Goal: Information Seeking & Learning: Learn about a topic

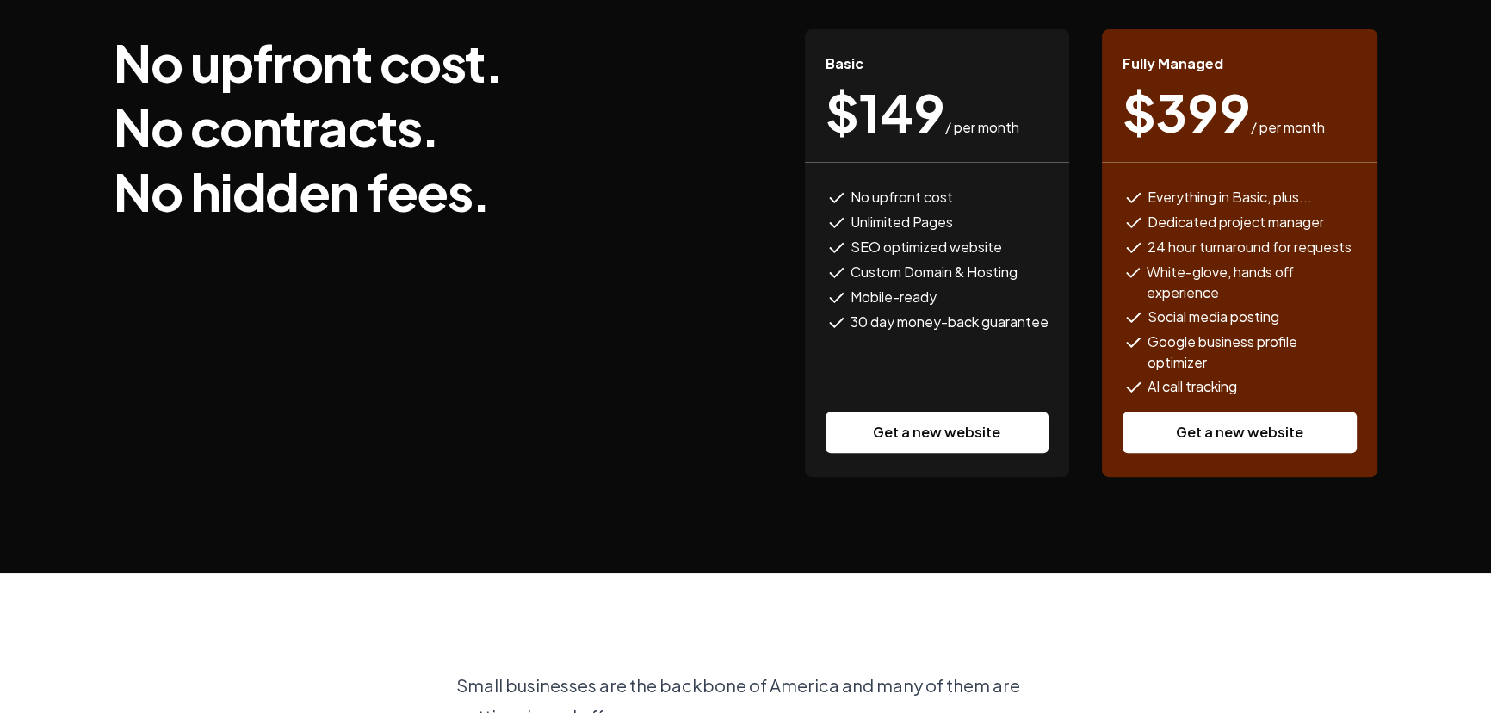
scroll to position [704, 0]
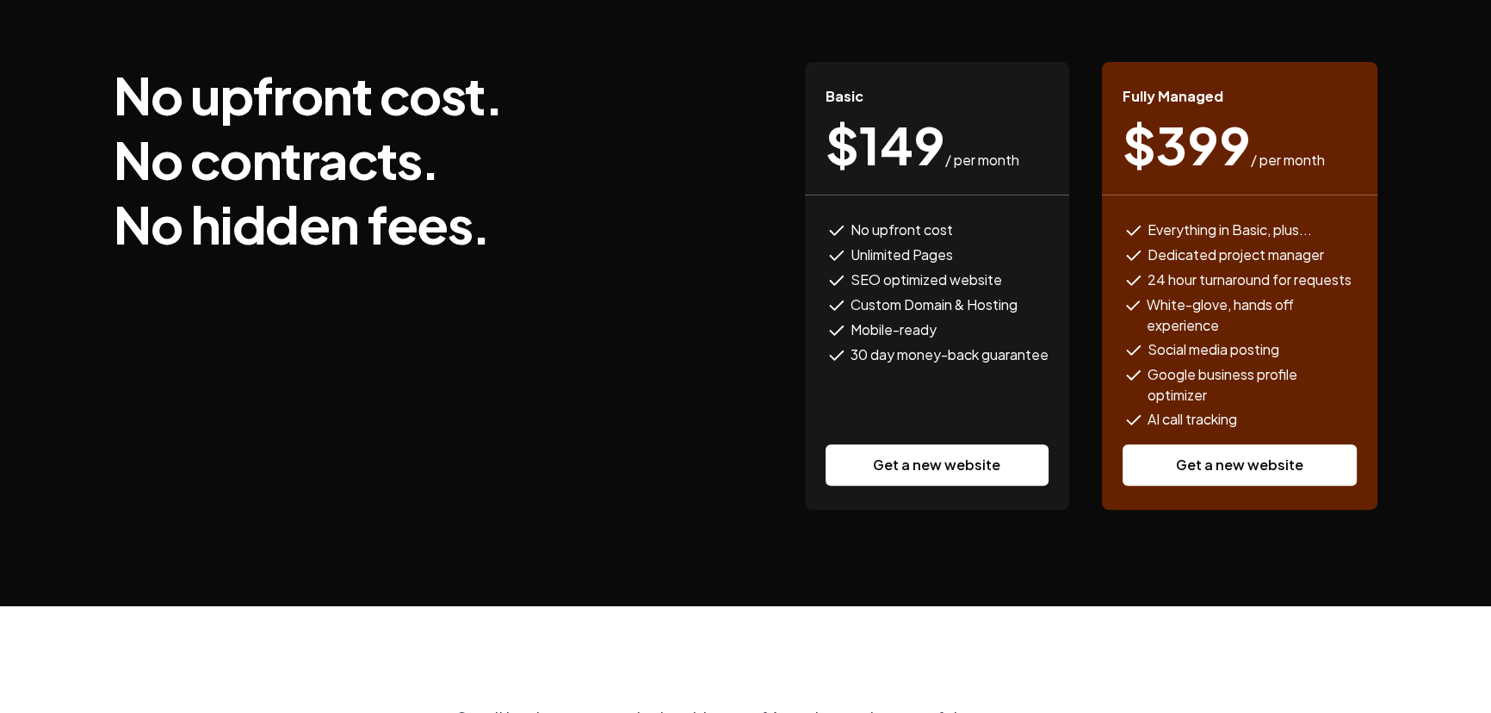
click at [853, 220] on span "No upfront cost" at bounding box center [902, 231] width 102 height 22
click at [956, 269] on span "SEO optimized website" at bounding box center [927, 280] width 152 height 22
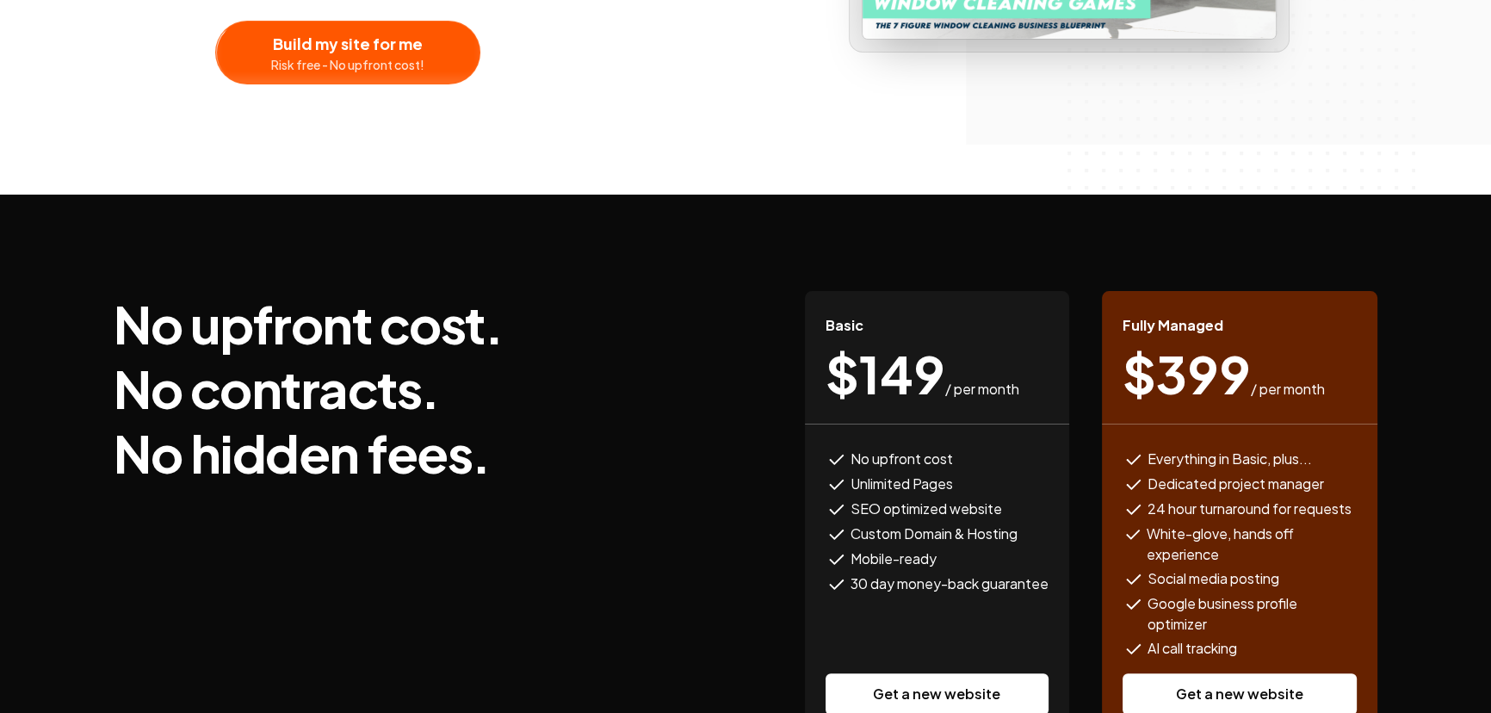
scroll to position [469, 0]
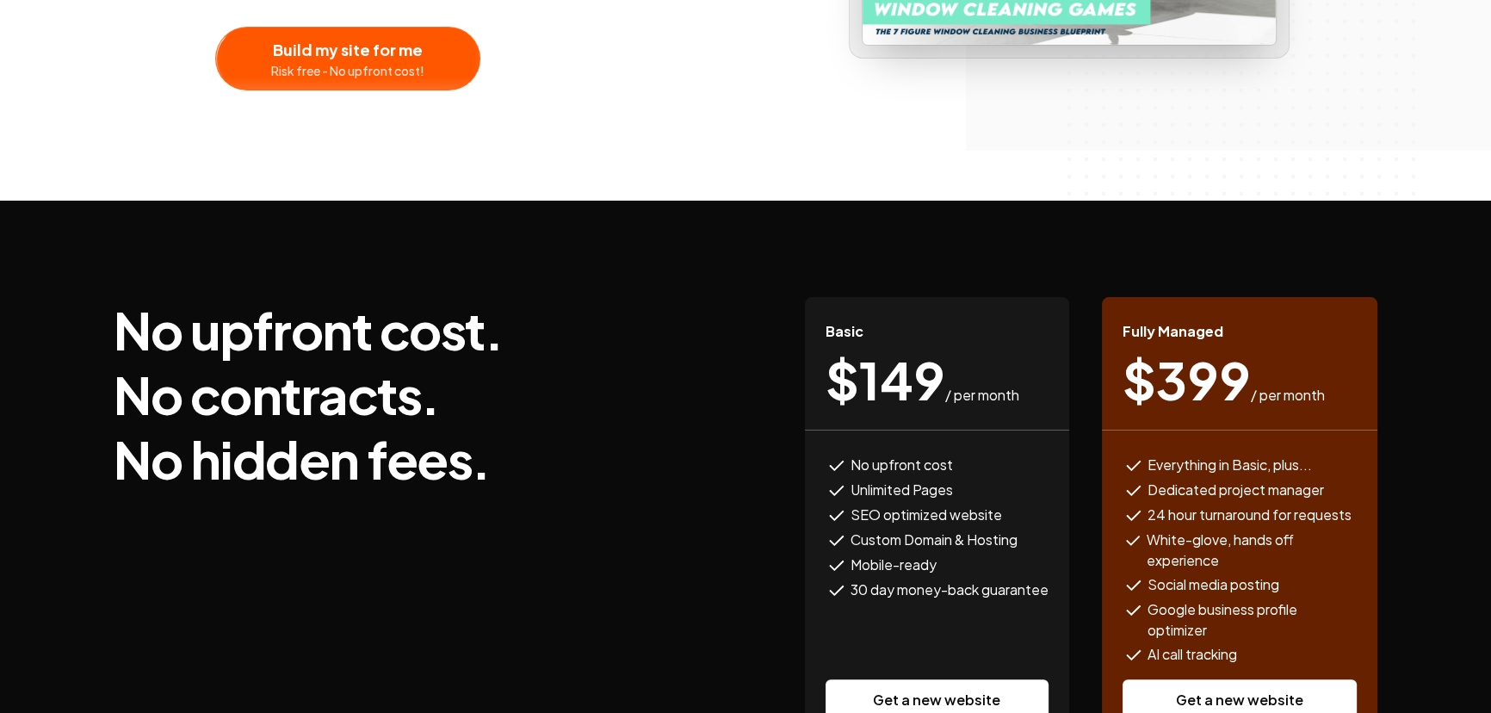
click at [956, 250] on div "No upfront cost. No contracts. No hidden fees. Basic $ 149 / per month No upfro…" at bounding box center [745, 521] width 1291 height 641
click at [963, 679] on link "Get a new website" at bounding box center [937, 699] width 223 height 41
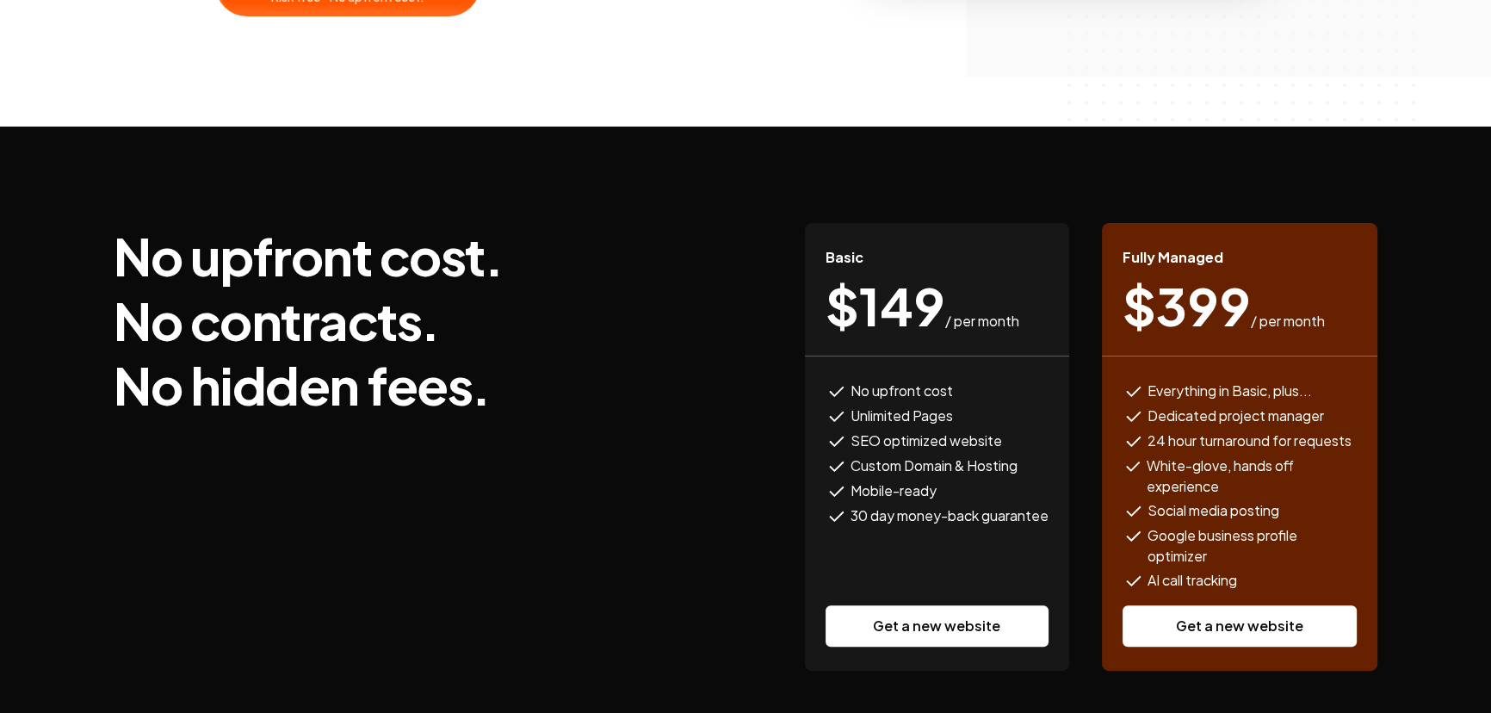
scroll to position [548, 0]
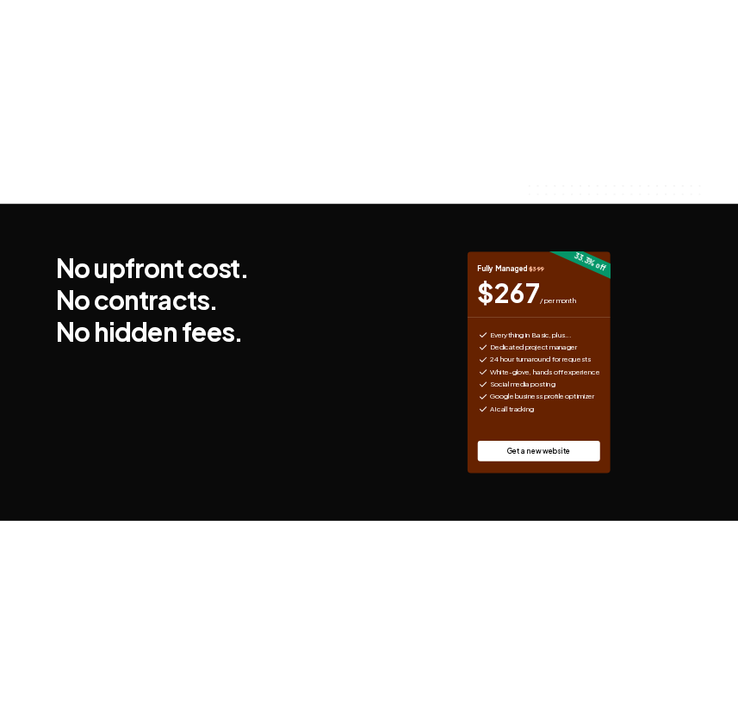
scroll to position [626, 0]
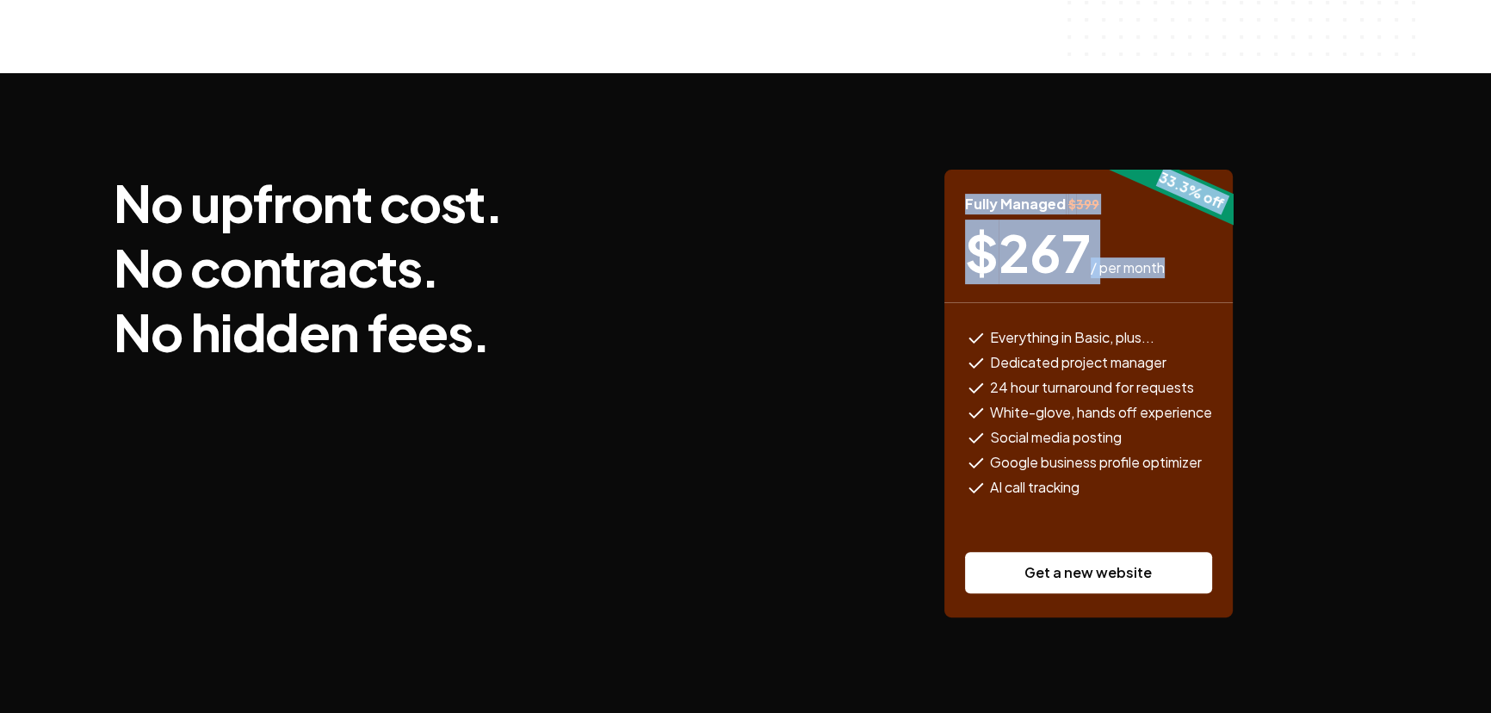
drag, startPoint x: 1150, startPoint y: 146, endPoint x: 1255, endPoint y: 183, distance: 111.1
click at [1255, 183] on div "33.3 % off Fully Managed $ 399 $ 267 / per month Everything in Basic, plus... D…" at bounding box center [1088, 394] width 579 height 448
click at [1248, 180] on div "33.3 % off Fully Managed $ 399 $ 267 / per month Everything in Basic, plus... D…" at bounding box center [1088, 394] width 579 height 448
click at [1220, 164] on div "33.3 % off" at bounding box center [1191, 190] width 175 height 98
click at [1107, 257] on span "/ per month" at bounding box center [1128, 267] width 74 height 21
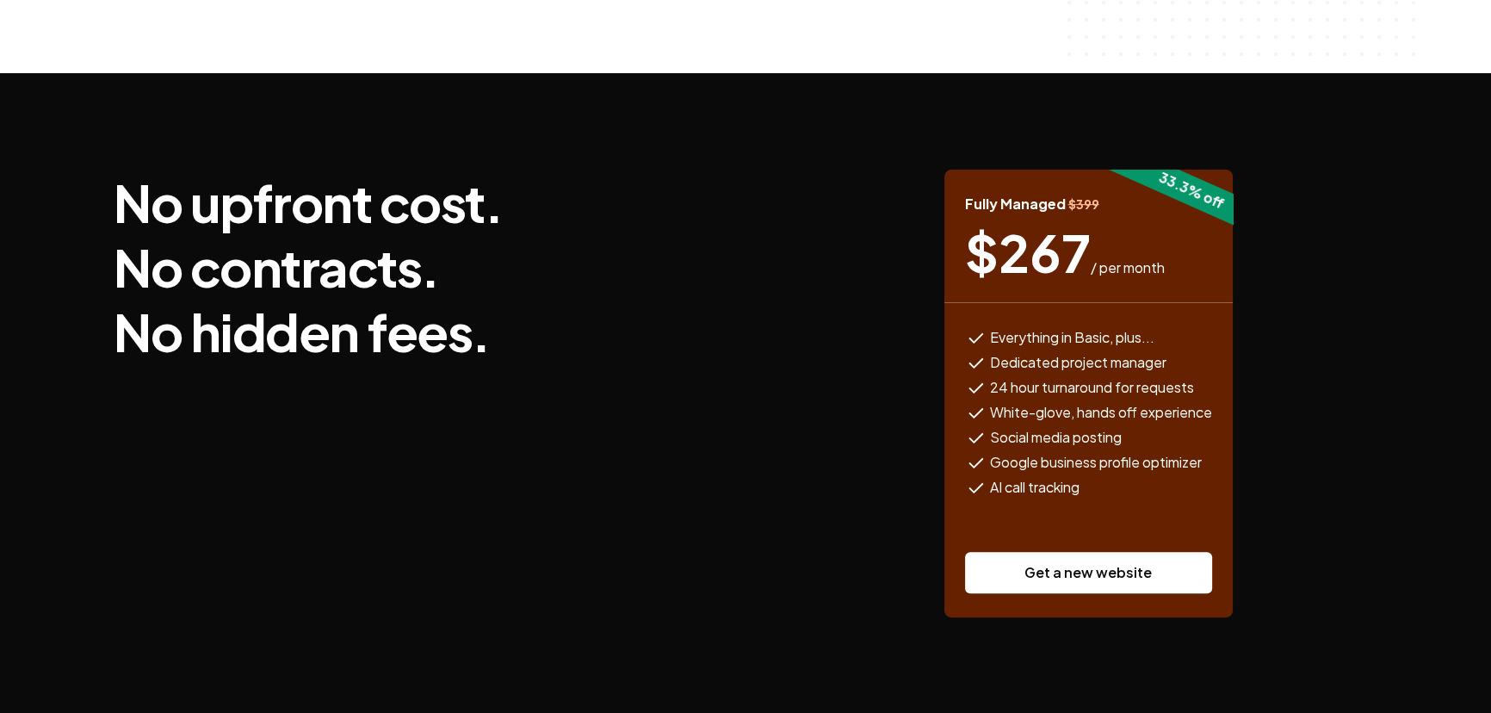
click at [1194, 226] on div "$ 267 / per month" at bounding box center [1088, 252] width 247 height 52
click at [1098, 170] on div "Fully Managed $ 399 $ 267 / per month" at bounding box center [1088, 236] width 288 height 133
click at [995, 352] on span "Dedicated project manager" at bounding box center [1078, 363] width 177 height 22
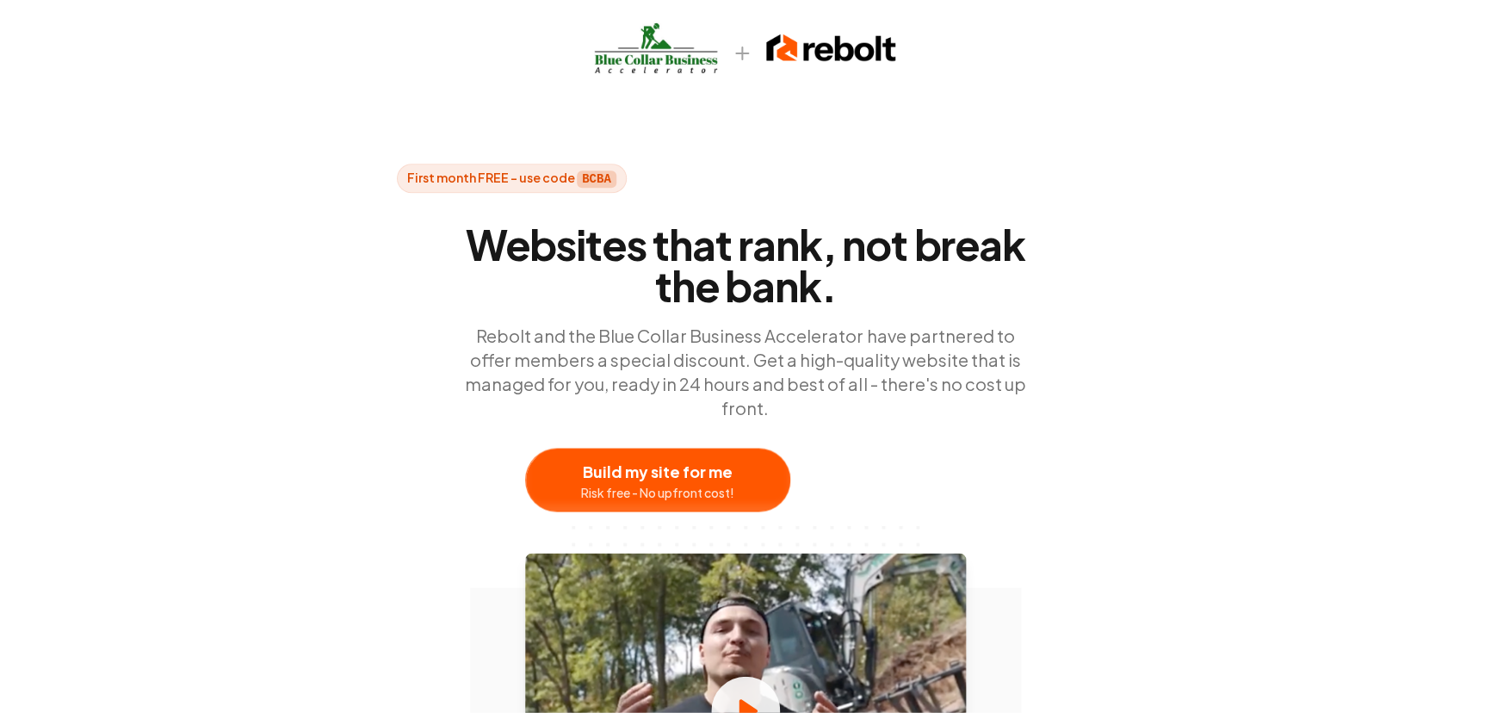
scroll to position [0, 0]
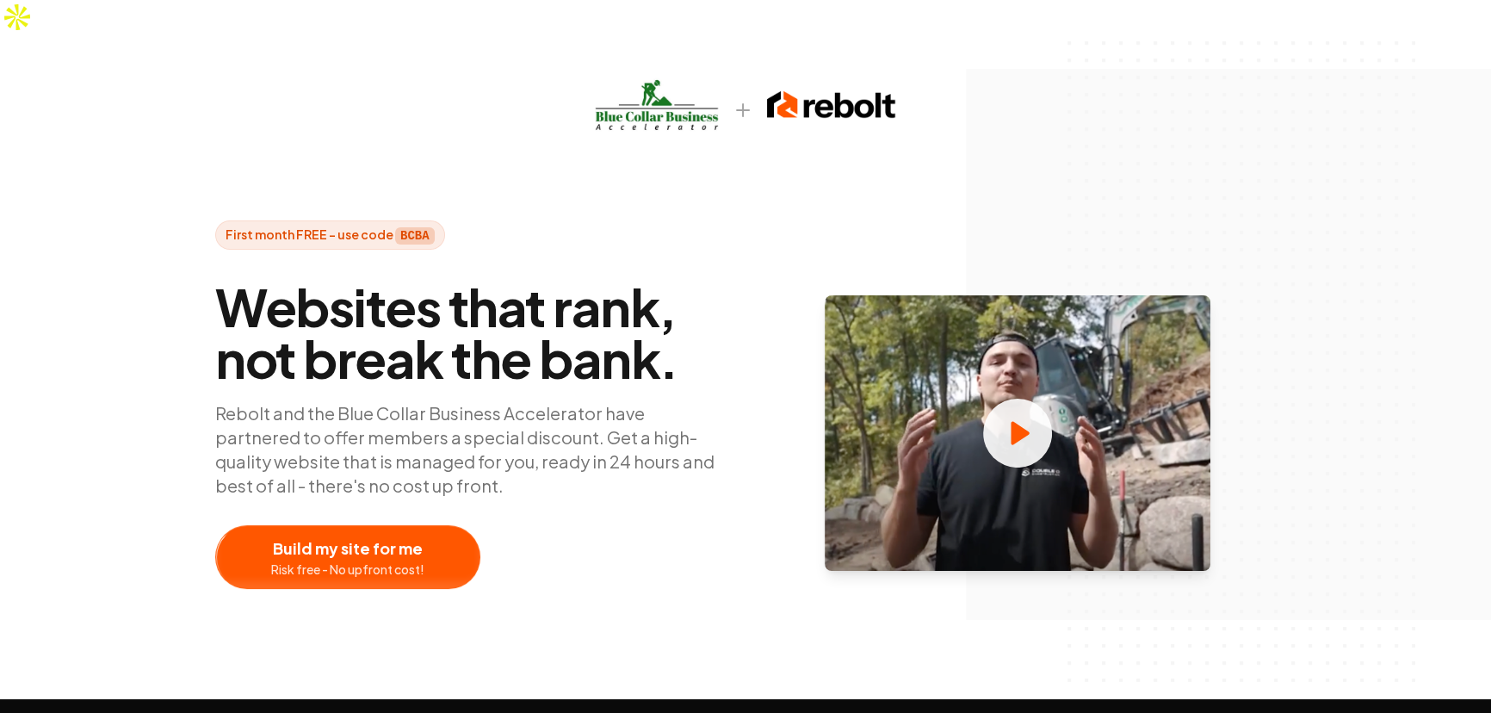
click at [689, 238] on div "First month FREE - use code BCBA Websites that rank, not break the bank. Rebolt…" at bounding box center [746, 404] width 1102 height 368
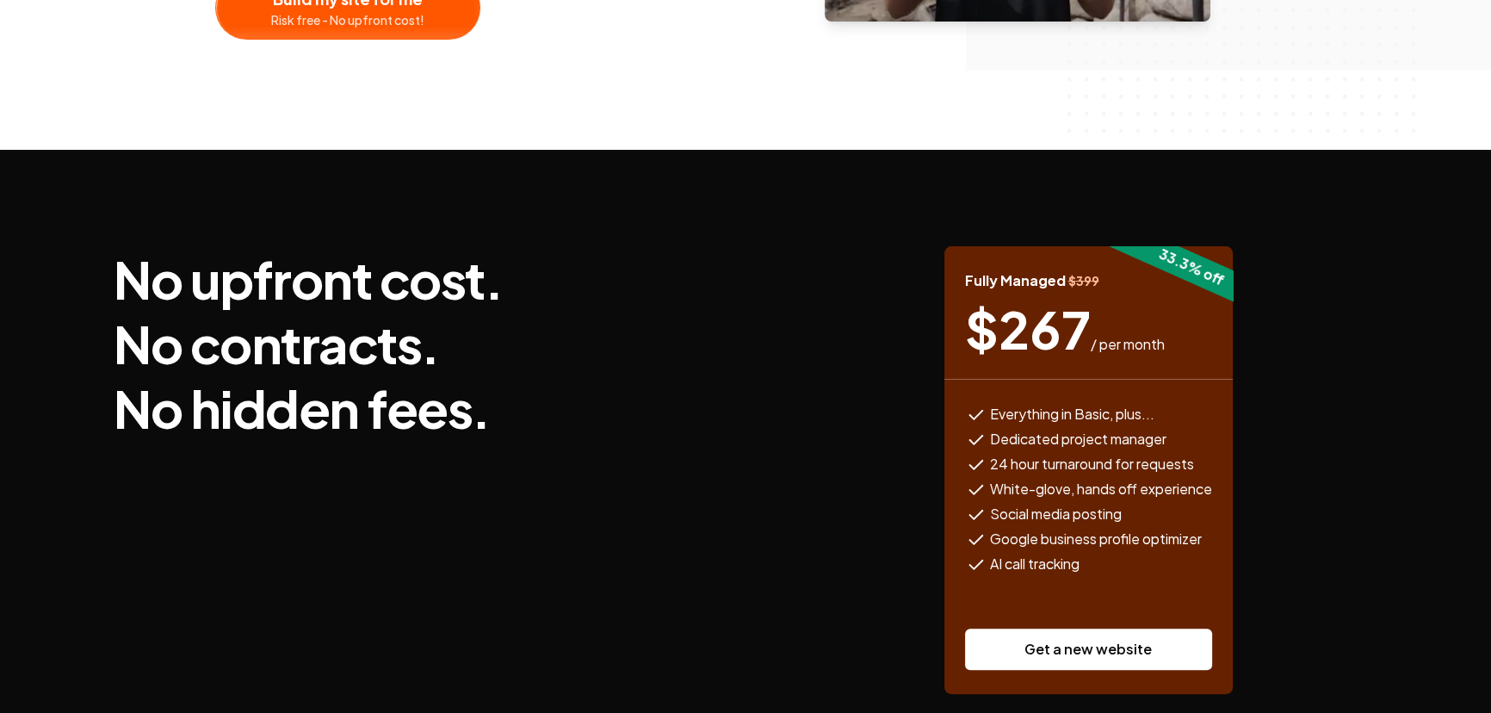
scroll to position [548, 0]
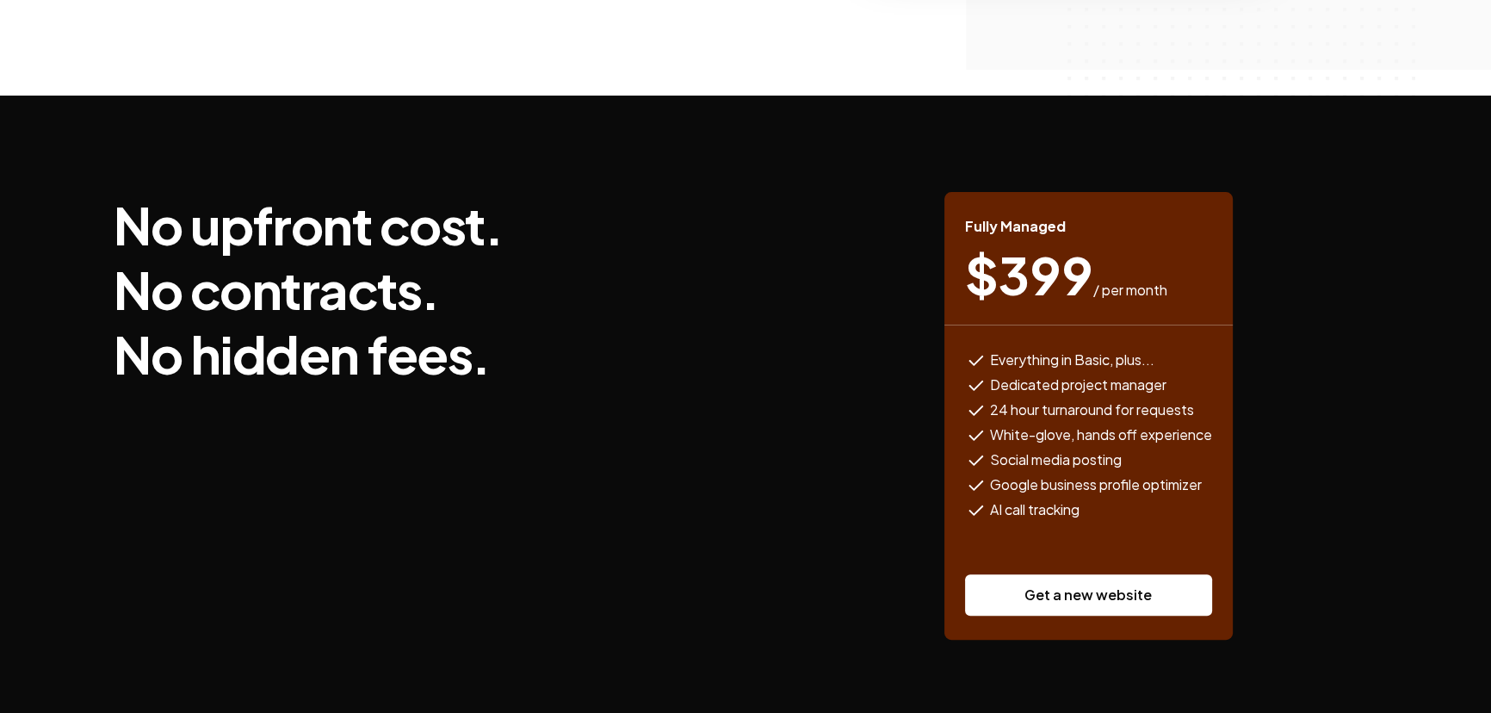
scroll to position [548, 0]
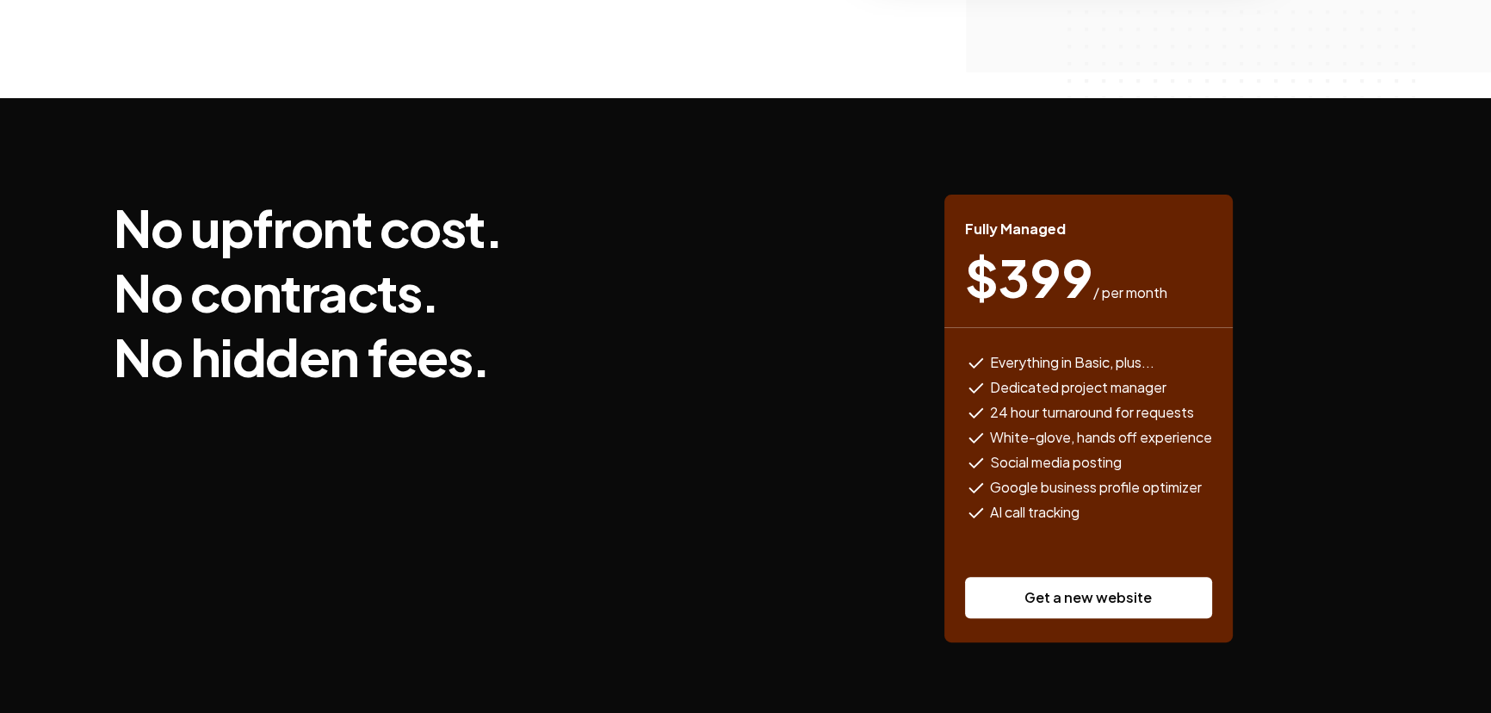
click at [528, 449] on div "No upfront cost. No contracts. No hidden fees. Fully Managed $ 399 / per month …" at bounding box center [746, 419] width 1264 height 448
click at [1092, 352] on span "Everything in Basic, plus..." at bounding box center [1072, 363] width 164 height 22
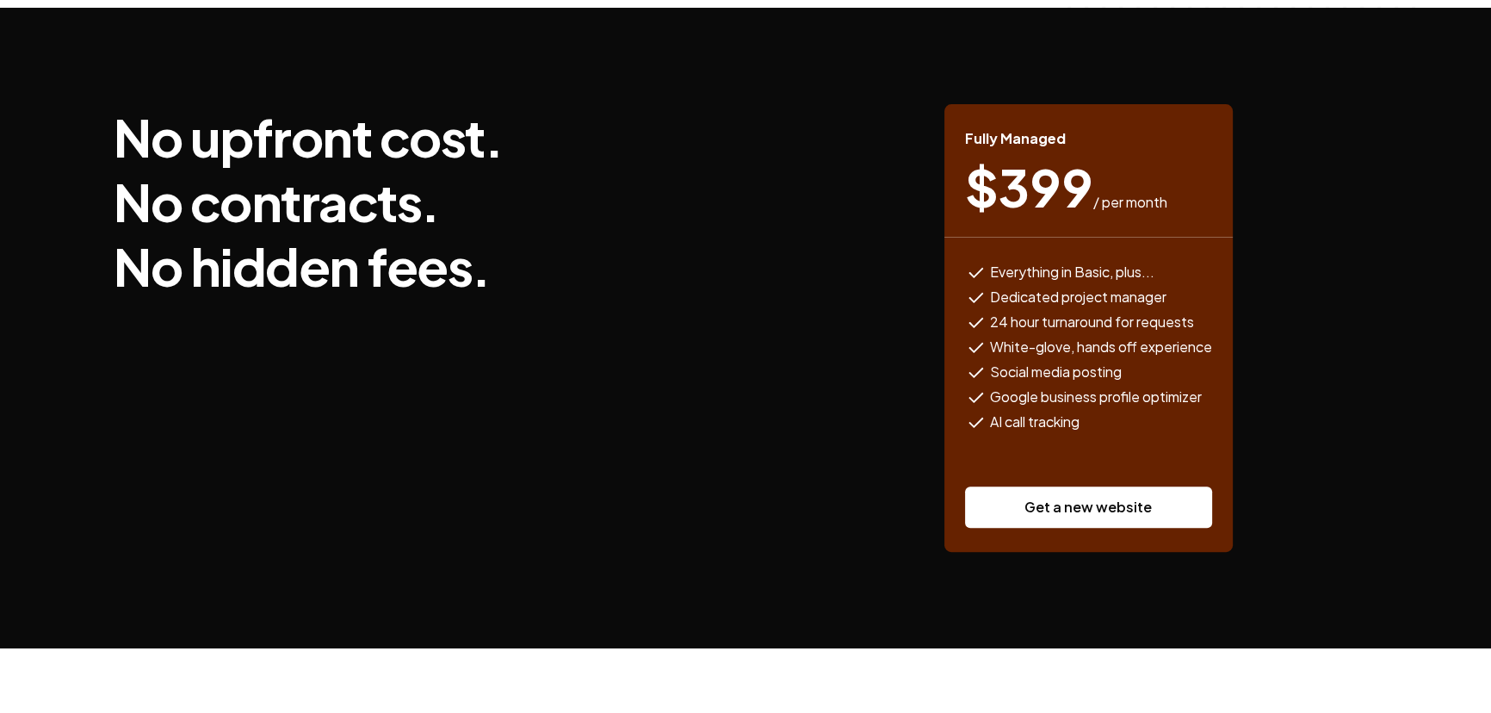
scroll to position [548, 0]
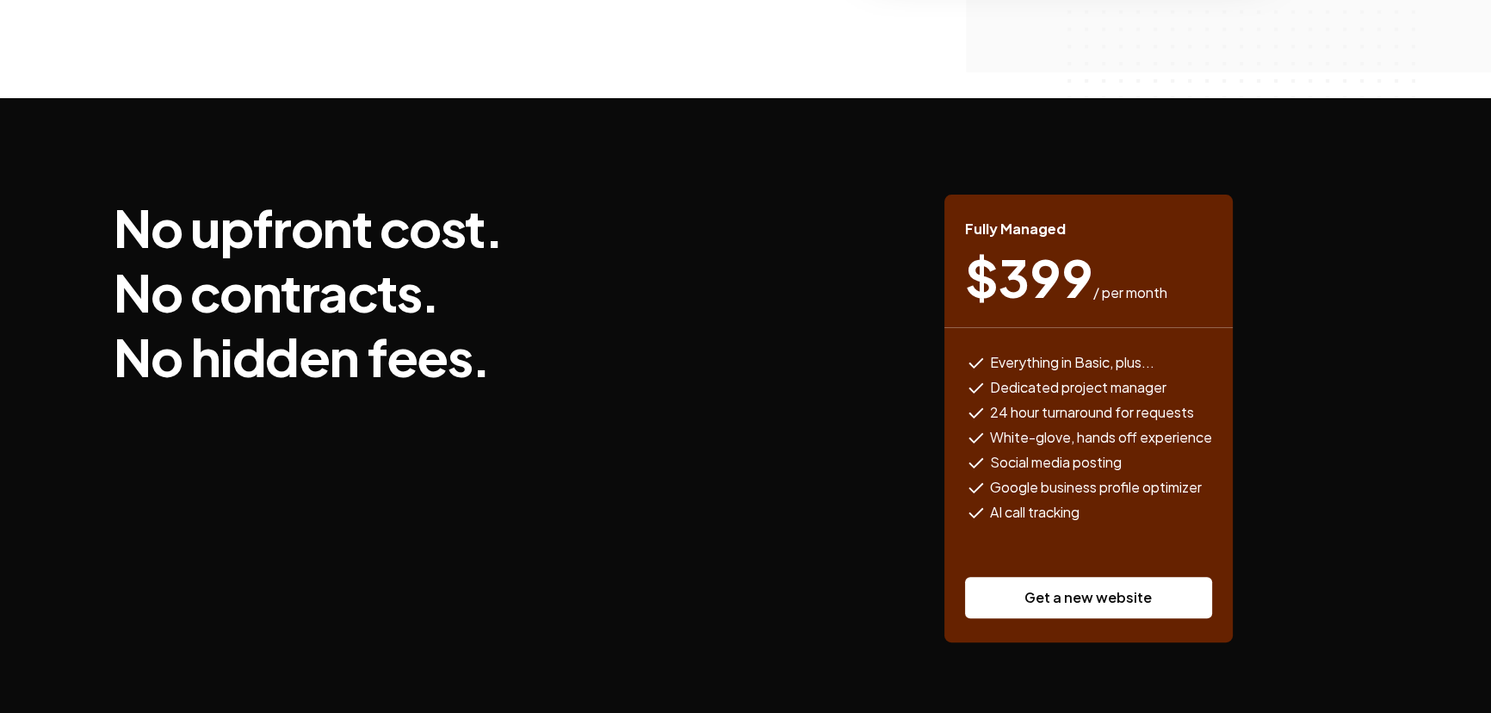
click at [990, 328] on div "Everything in Basic, plus... Dedicated project manager 24 hour turnaround for r…" at bounding box center [1088, 485] width 288 height 314
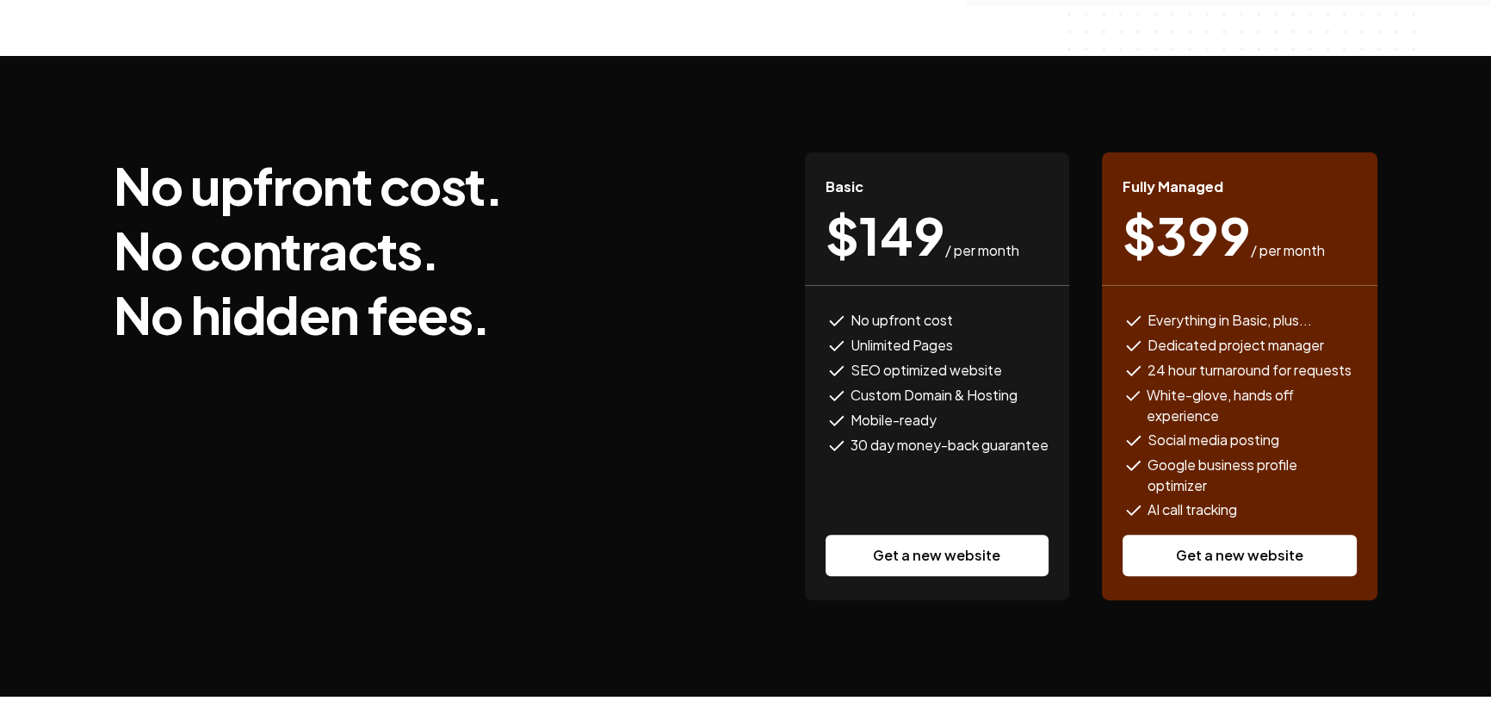
scroll to position [626, 0]
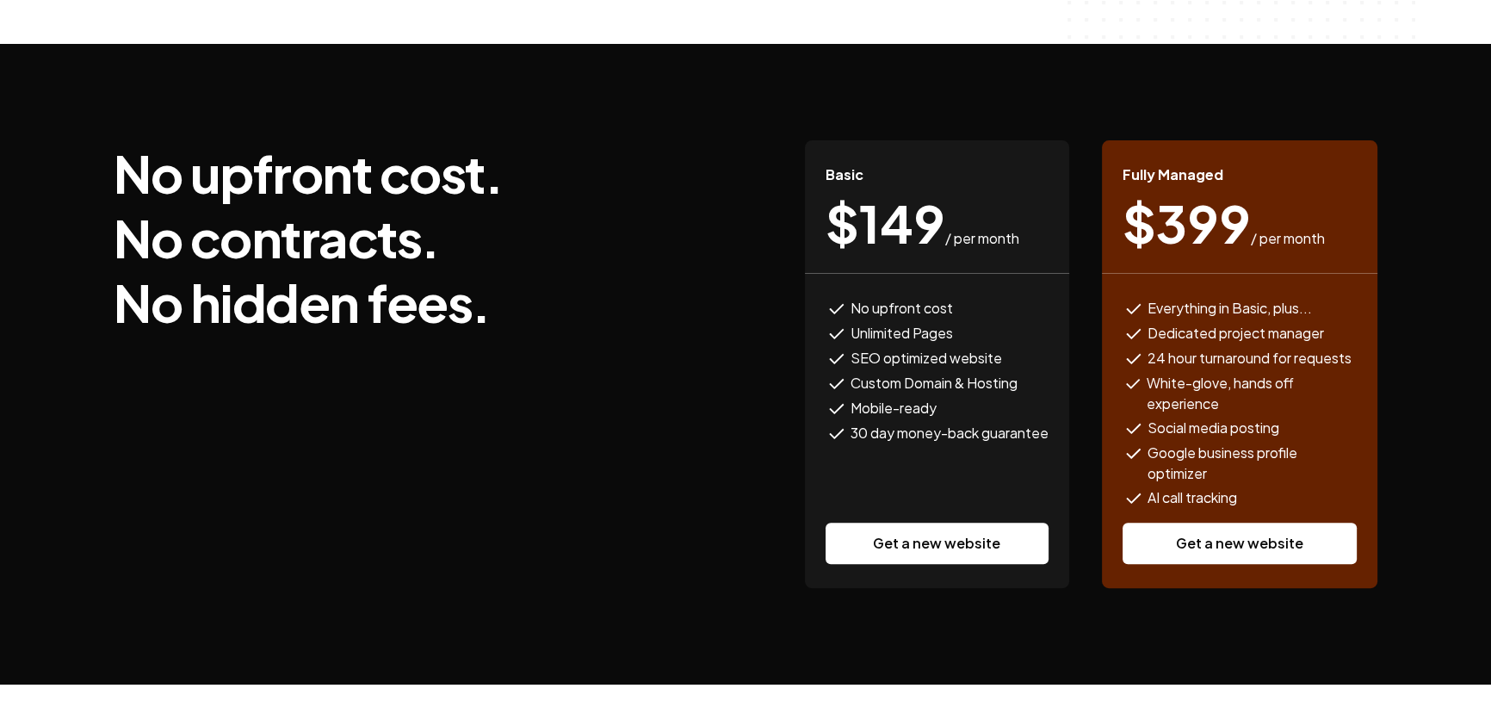
click at [1208, 197] on span "$ 399" at bounding box center [1187, 223] width 128 height 52
click at [1327, 197] on div "$ 399 / per month" at bounding box center [1240, 223] width 234 height 52
click at [1395, 575] on section "No upfront cost. No contracts. No hidden fees. Basic $ 149 / per month No upfro…" at bounding box center [745, 364] width 1491 height 641
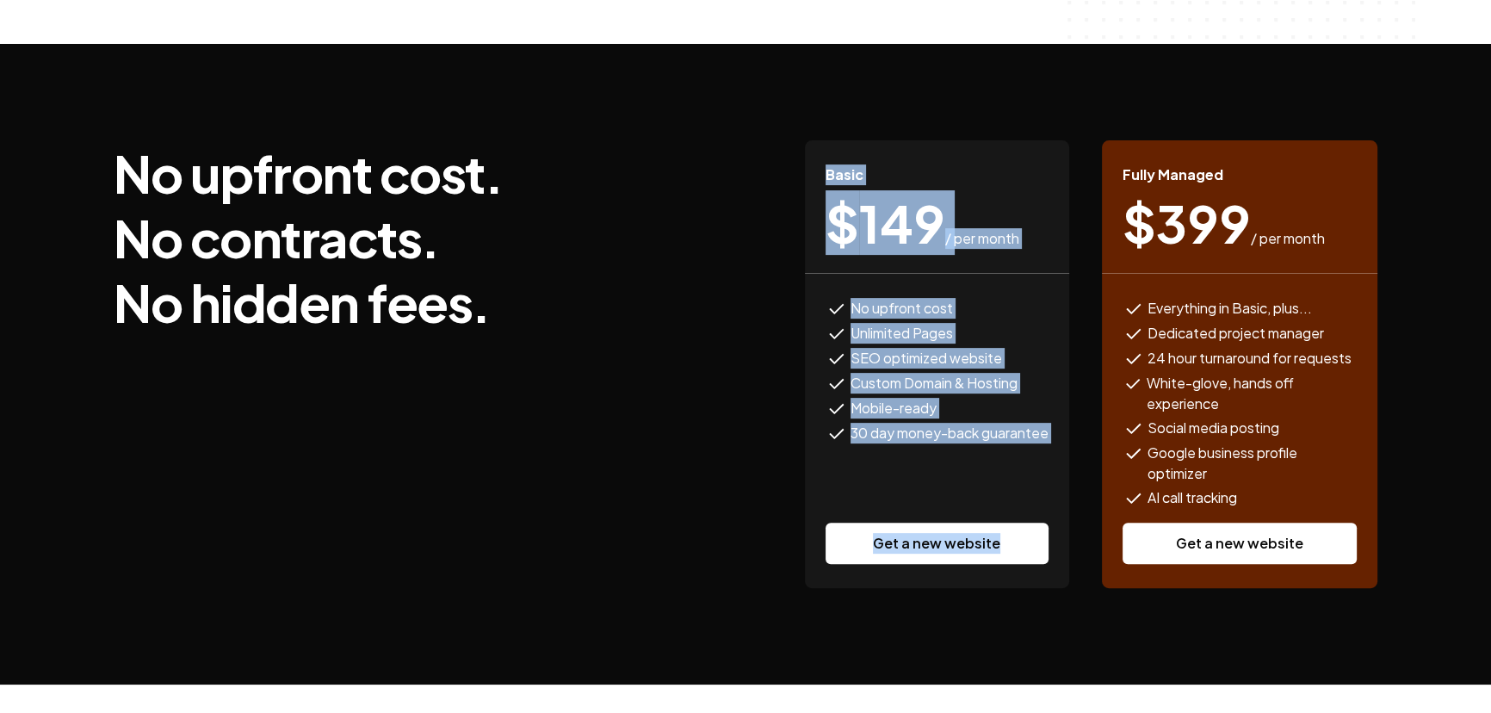
drag, startPoint x: 812, startPoint y: 127, endPoint x: 1070, endPoint y: 547, distance: 493.2
click at [1061, 529] on div "Basic $ 149 / per month No upfront cost Unlimited Pages SEO optimized website C…" at bounding box center [937, 364] width 264 height 448
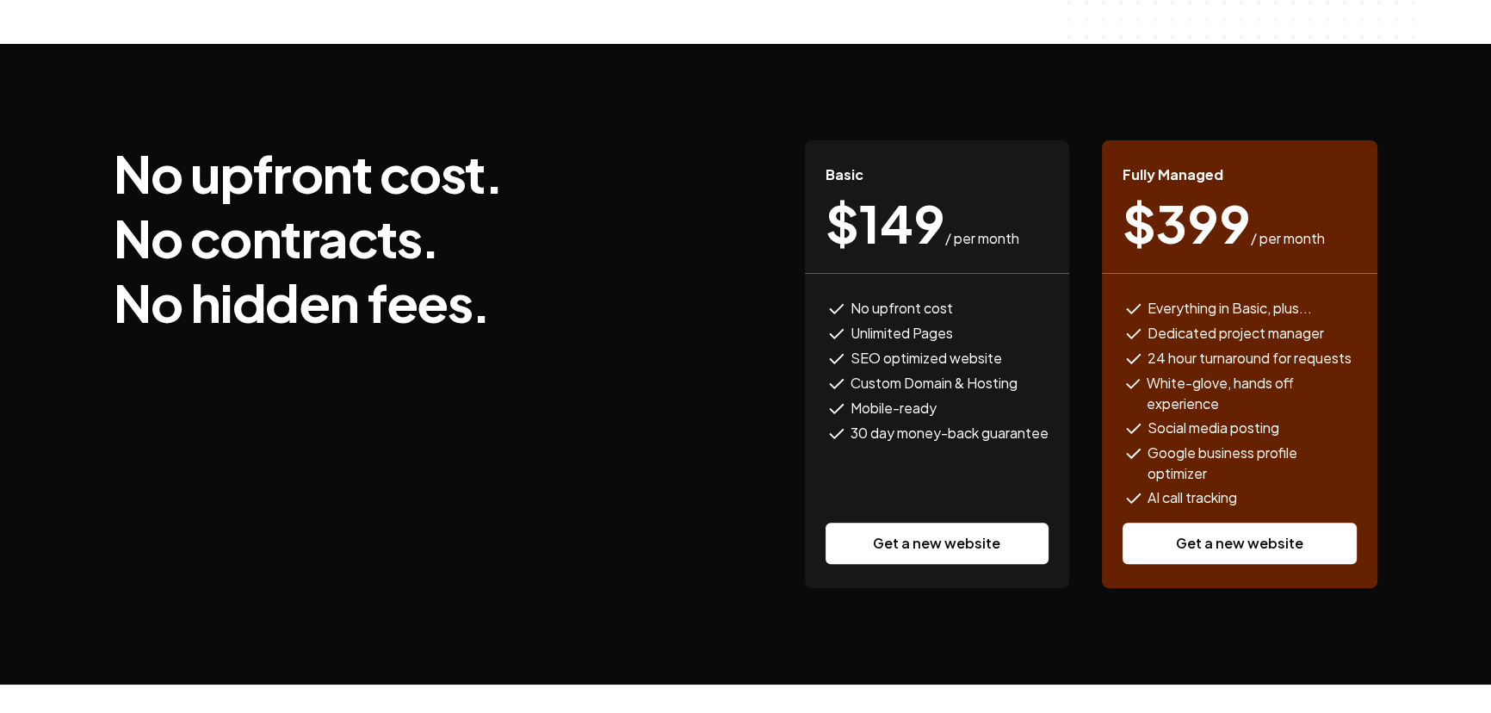
click at [1071, 548] on div "Basic $ 149 / per month No upfront cost Unlimited Pages SEO optimized website C…" at bounding box center [1088, 364] width 579 height 448
click at [583, 215] on div "No upfront cost. No contracts. No hidden fees. Basic $ 149 / per month No upfro…" at bounding box center [746, 364] width 1264 height 448
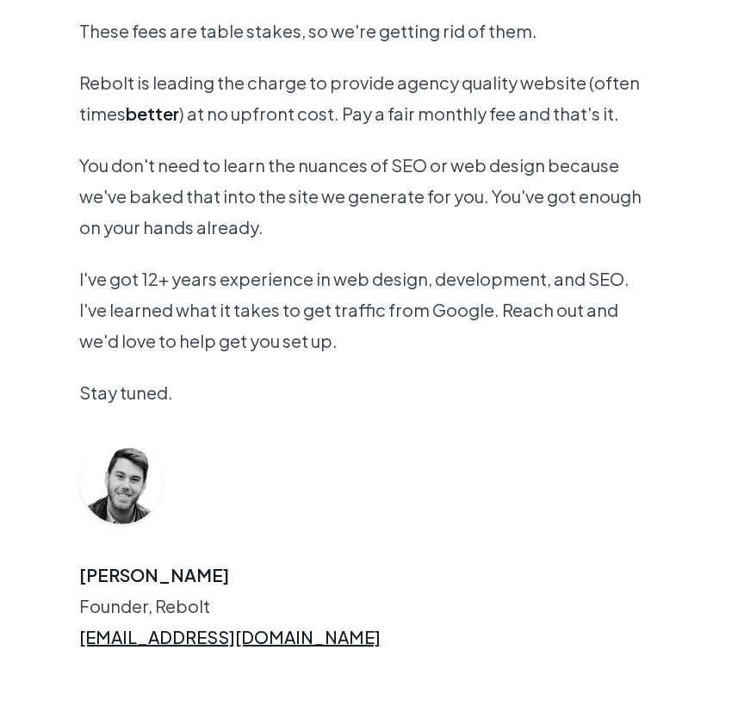
scroll to position [2271, 0]
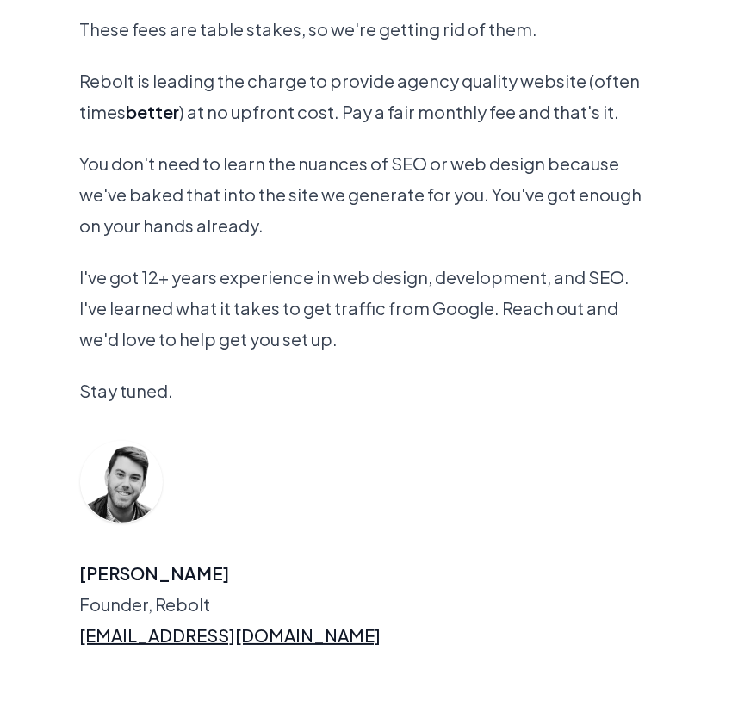
drag, startPoint x: 258, startPoint y: 245, endPoint x: 267, endPoint y: 256, distance: 13.4
click at [258, 262] on p "I've got 12+ years experience in web design, development, and SEO. I've learned…" at bounding box center [369, 308] width 579 height 93
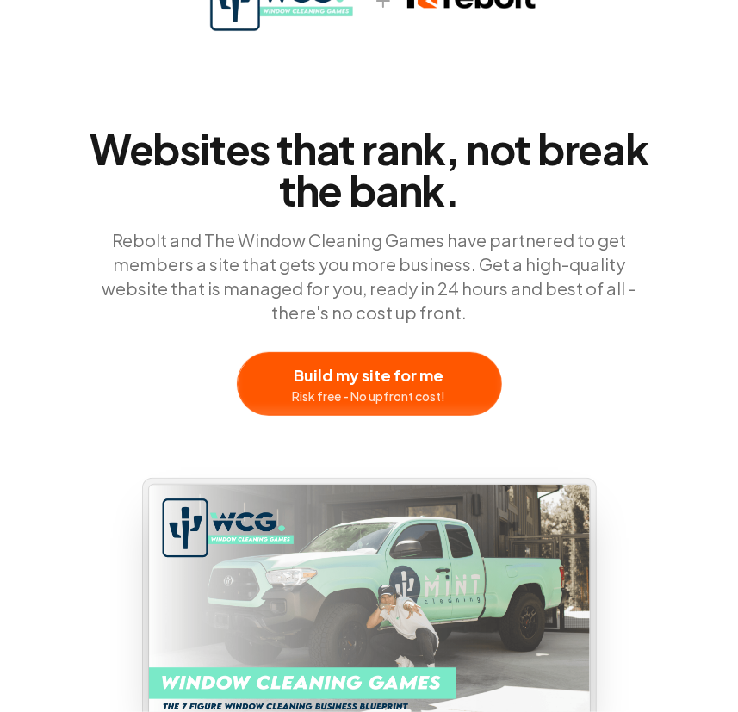
scroll to position [0, 0]
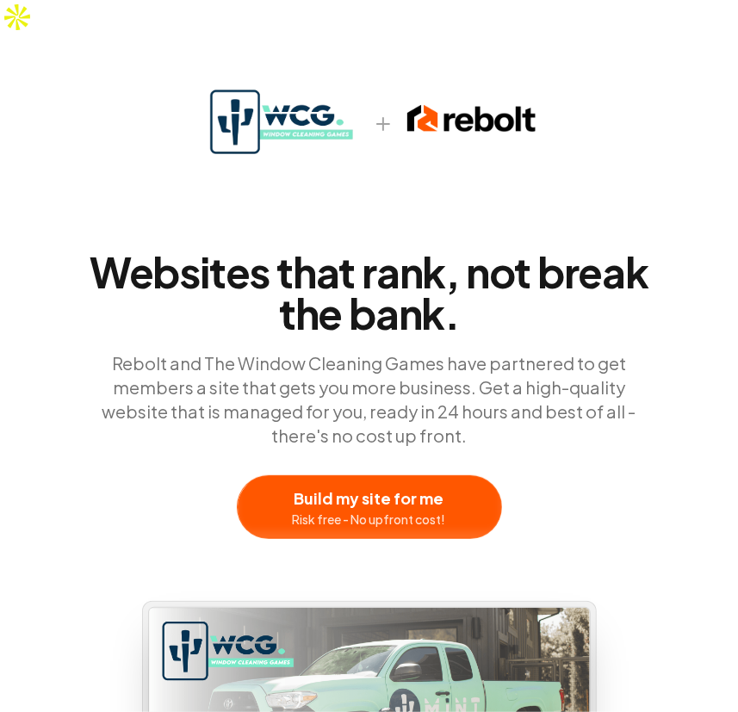
click at [197, 251] on span "Websites that rank, not break the bank." at bounding box center [369, 292] width 579 height 83
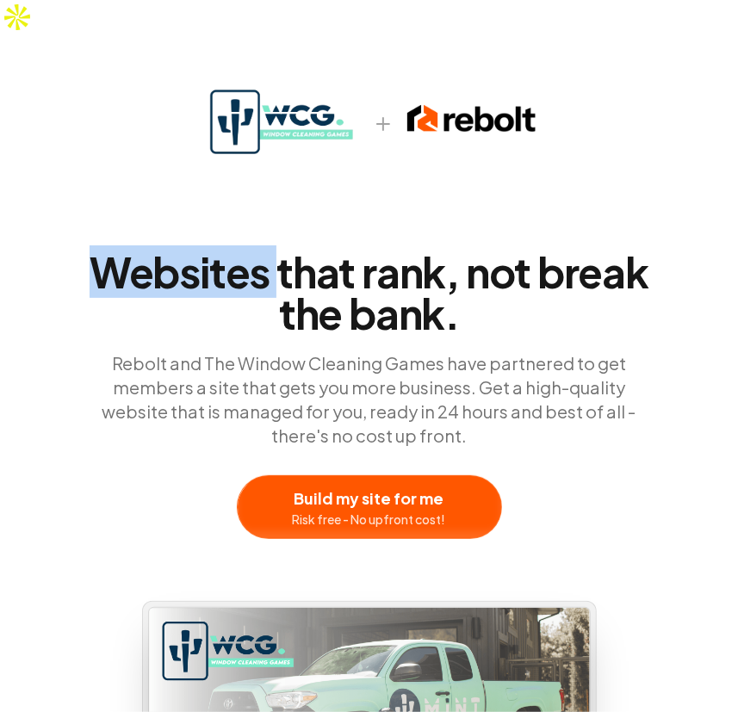
click at [197, 251] on span "Websites that rank, not break the bank." at bounding box center [369, 292] width 579 height 83
click at [219, 251] on span "Websites that rank, not break the bank." at bounding box center [369, 292] width 579 height 83
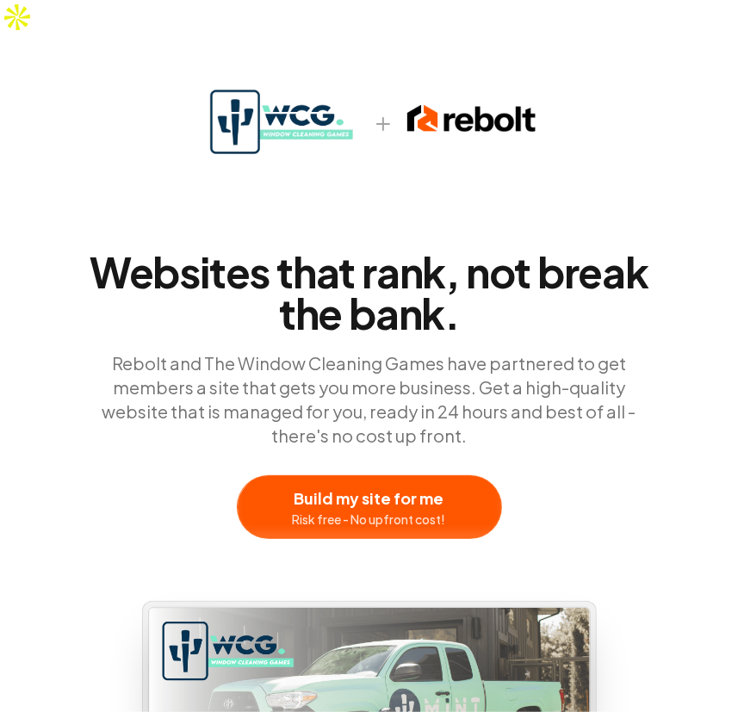
click at [197, 251] on span "Websites that rank, not break the bank." at bounding box center [369, 292] width 579 height 83
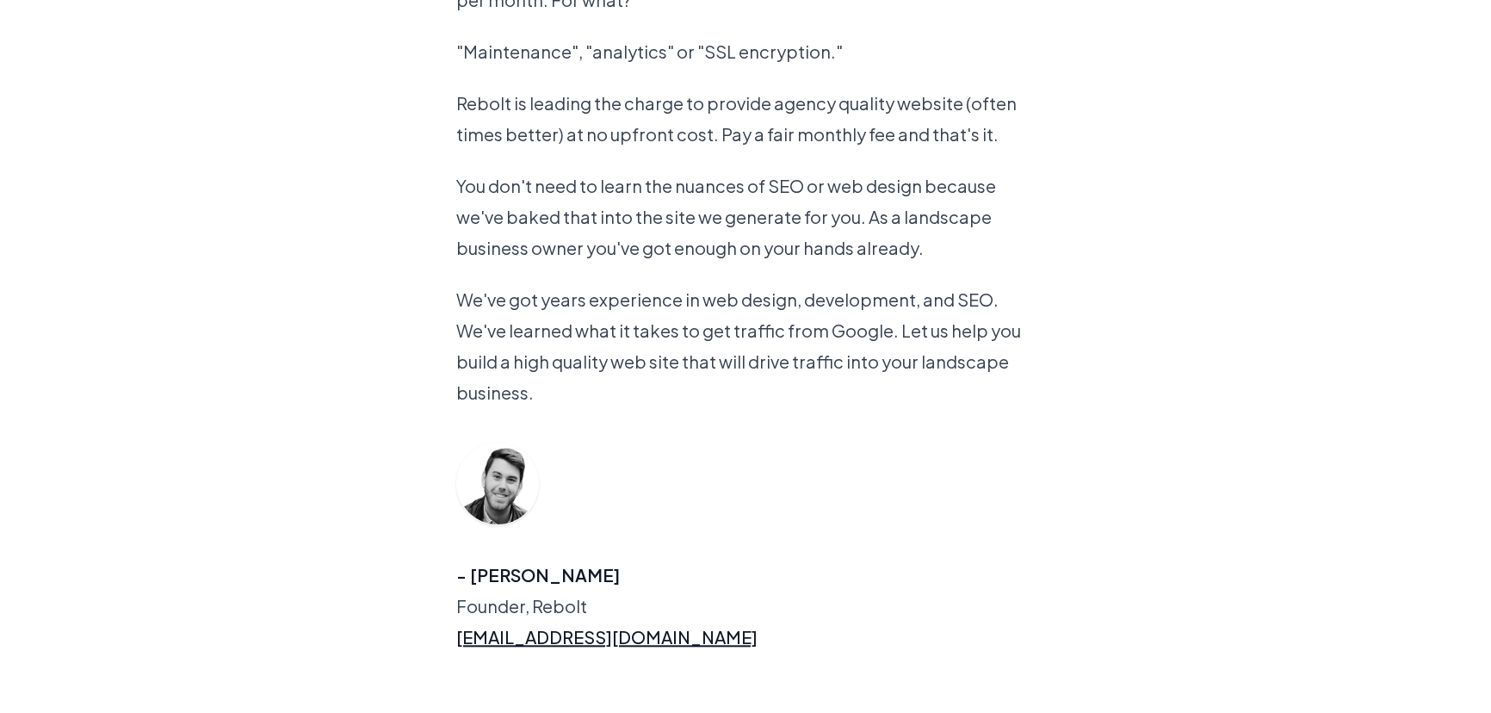
scroll to position [2159, 0]
click at [701, 283] on p "We've got years experience in web design, development, and SEO. We've learned w…" at bounding box center [745, 345] width 579 height 124
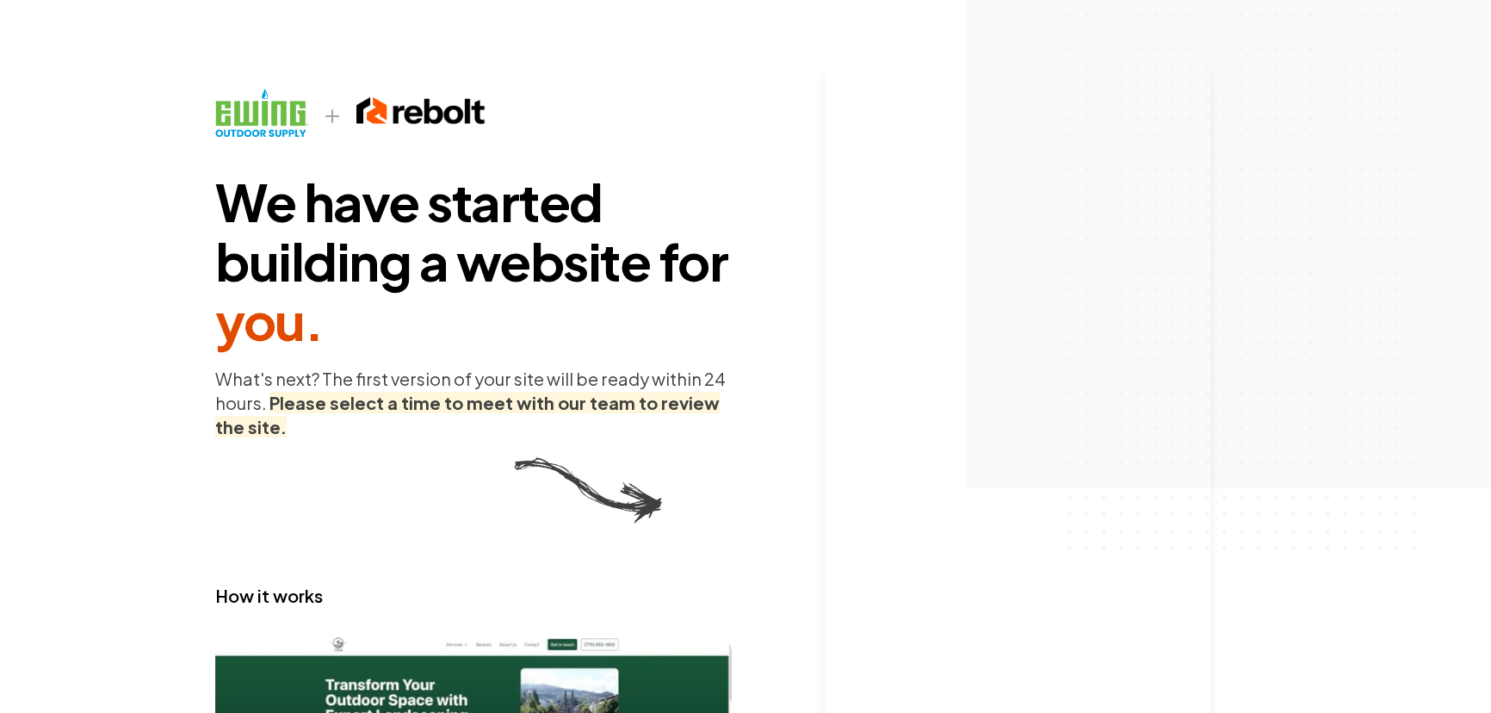
scroll to position [0, 0]
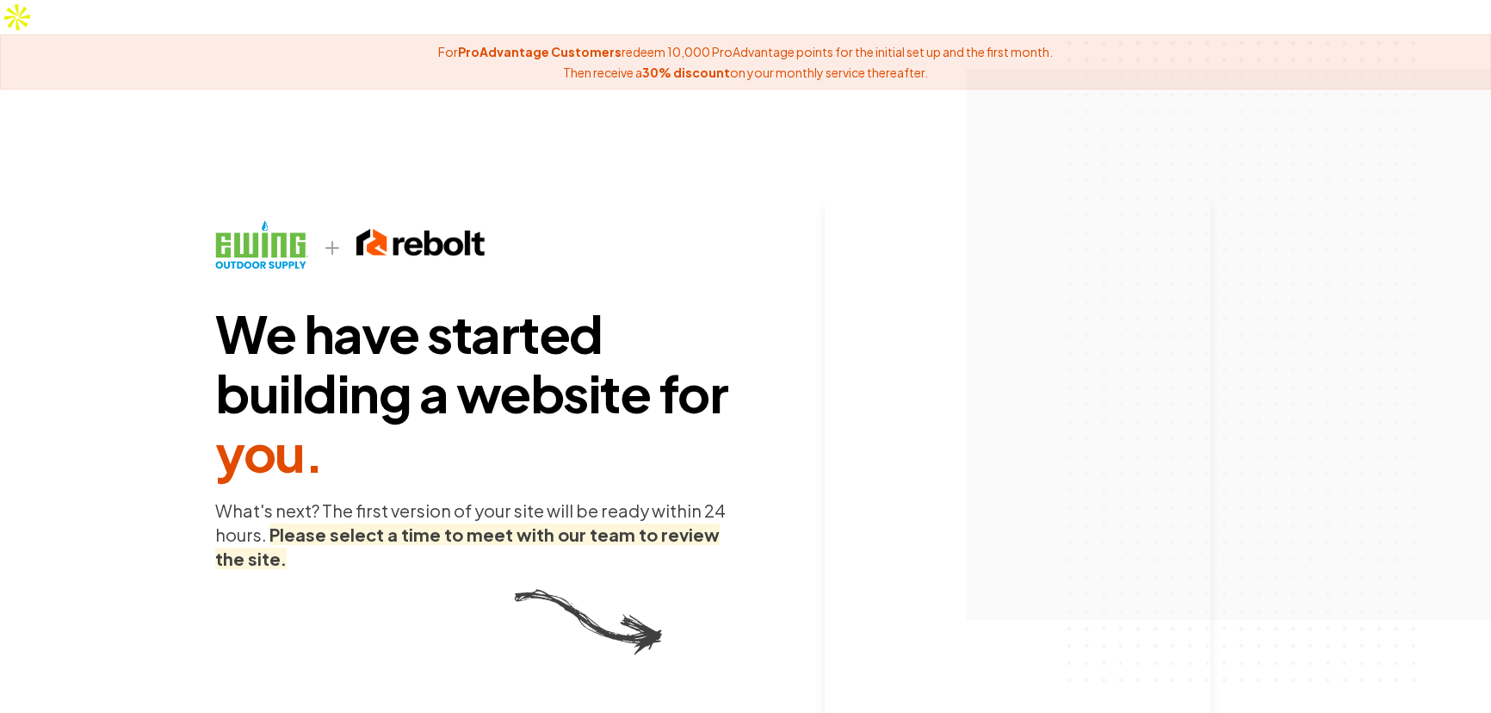
click at [750, 318] on div "We have started building a website for you . What's next? The first version of …" at bounding box center [745, 629] width 1061 height 872
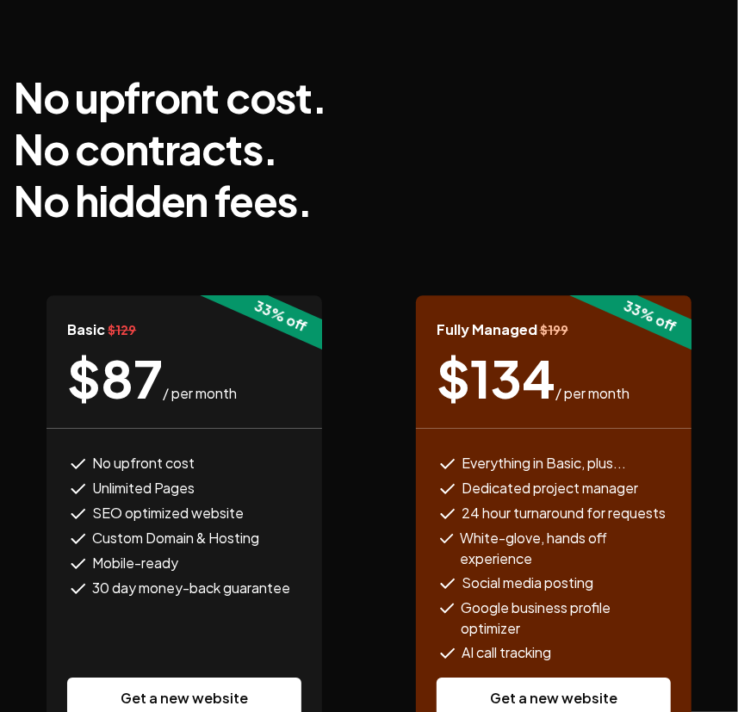
scroll to position [2034, 0]
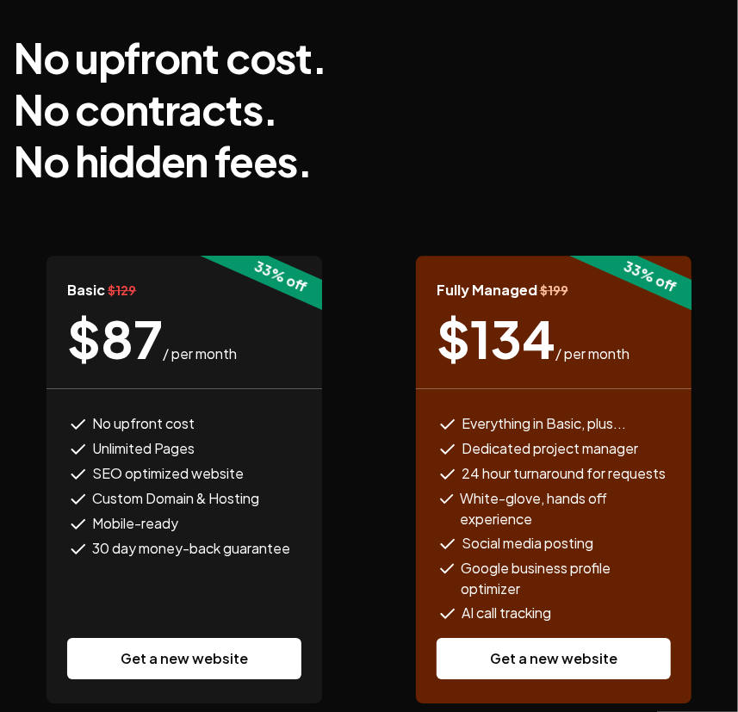
click at [456, 313] on span "$ 134" at bounding box center [496, 339] width 119 height 52
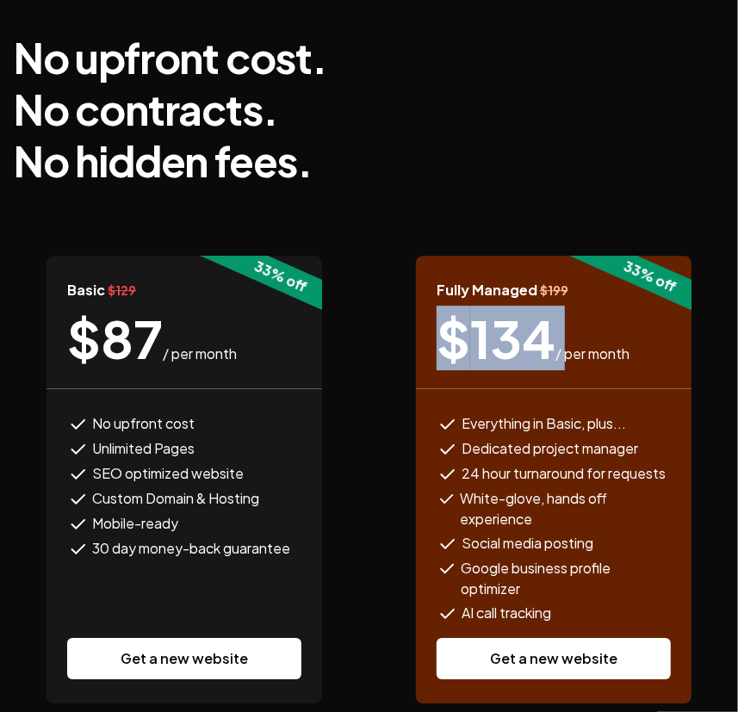
click at [456, 313] on span "$ 134" at bounding box center [496, 339] width 119 height 52
click at [511, 313] on span "$ 134" at bounding box center [496, 339] width 119 height 52
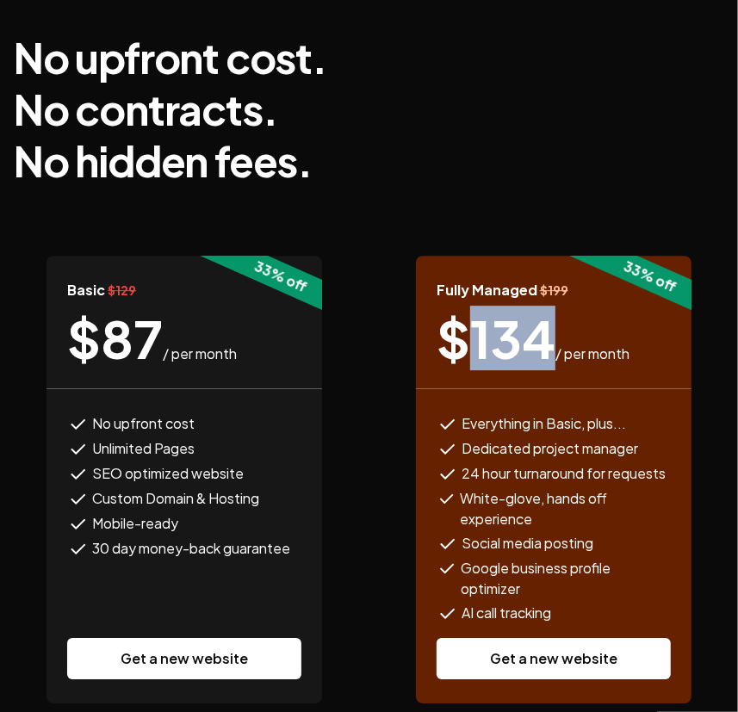
click at [511, 313] on span "$ 134" at bounding box center [496, 339] width 119 height 52
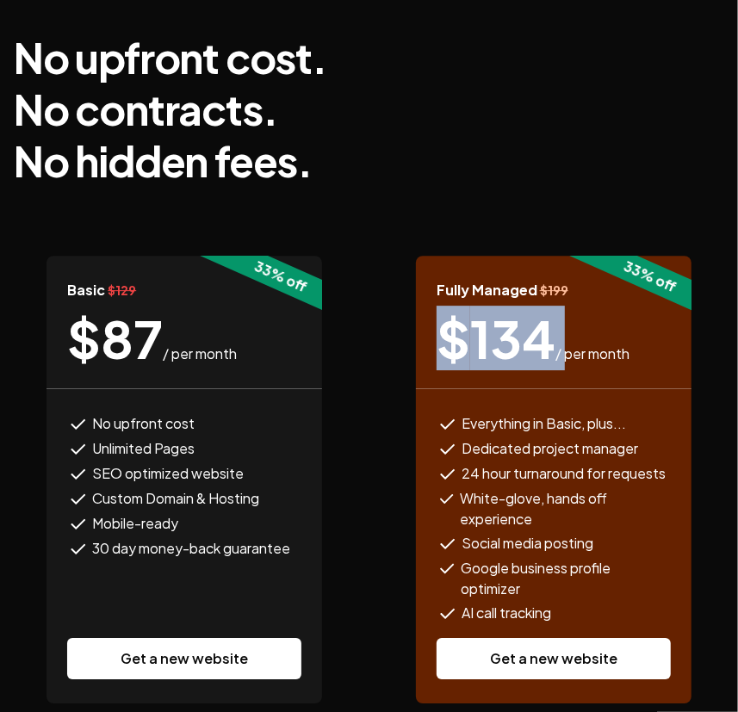
click at [511, 313] on span "$ 134" at bounding box center [496, 339] width 119 height 52
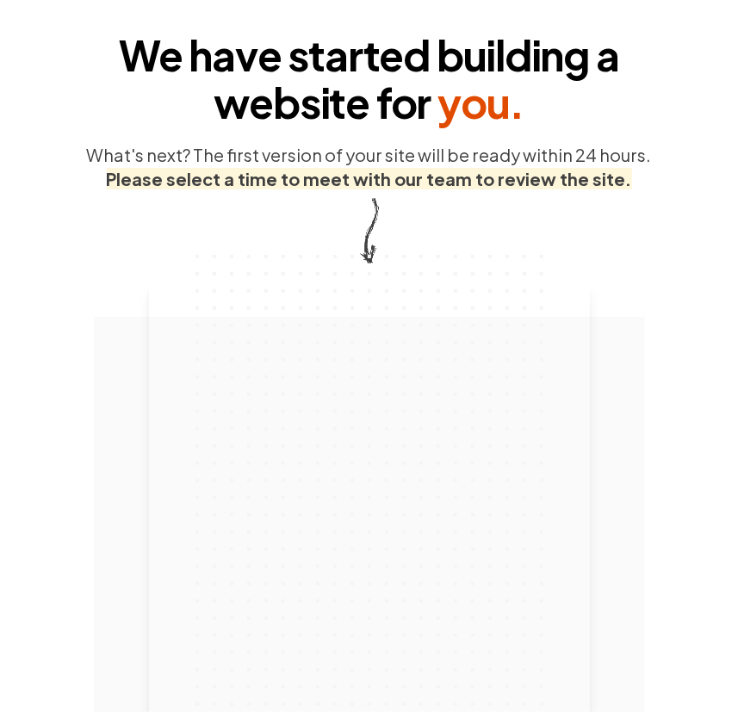
scroll to position [0, 0]
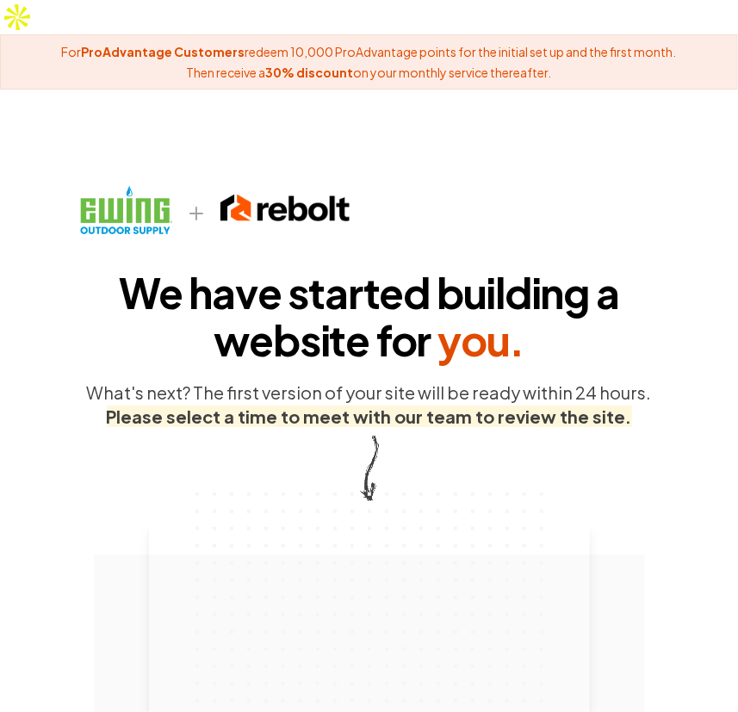
click at [421, 302] on span "We have started building a website for you ." at bounding box center [369, 316] width 579 height 95
click at [415, 306] on span "We have started building a website for you ." at bounding box center [369, 316] width 579 height 95
click at [394, 269] on span "We have started building a website for you ." at bounding box center [369, 316] width 579 height 95
